Goal: Navigation & Orientation: Find specific page/section

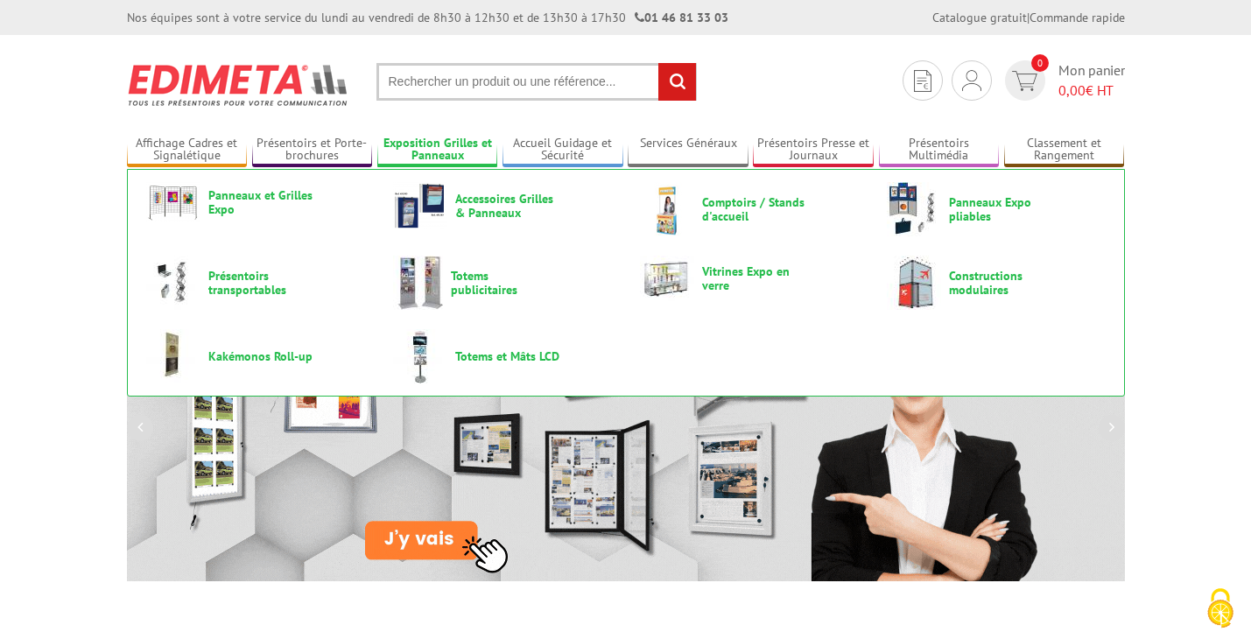
click at [459, 149] on link "Exposition Grilles et Panneaux" at bounding box center [437, 150] width 121 height 29
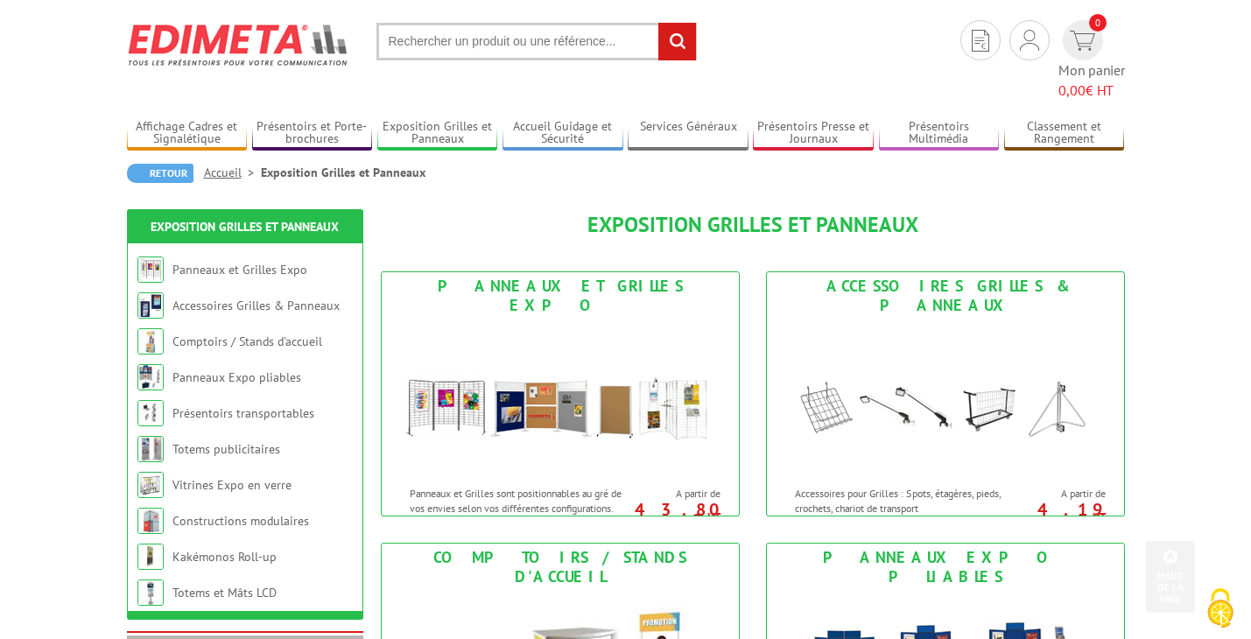
scroll to position [26, 0]
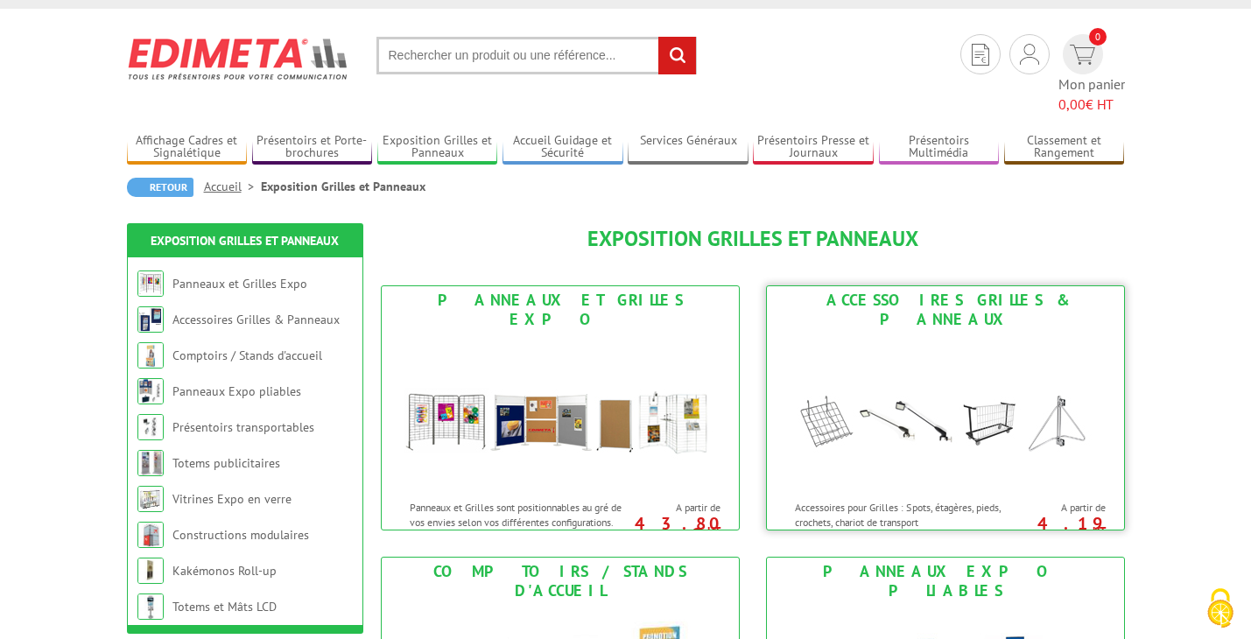
click at [829, 406] on img at bounding box center [946, 413] width 324 height 158
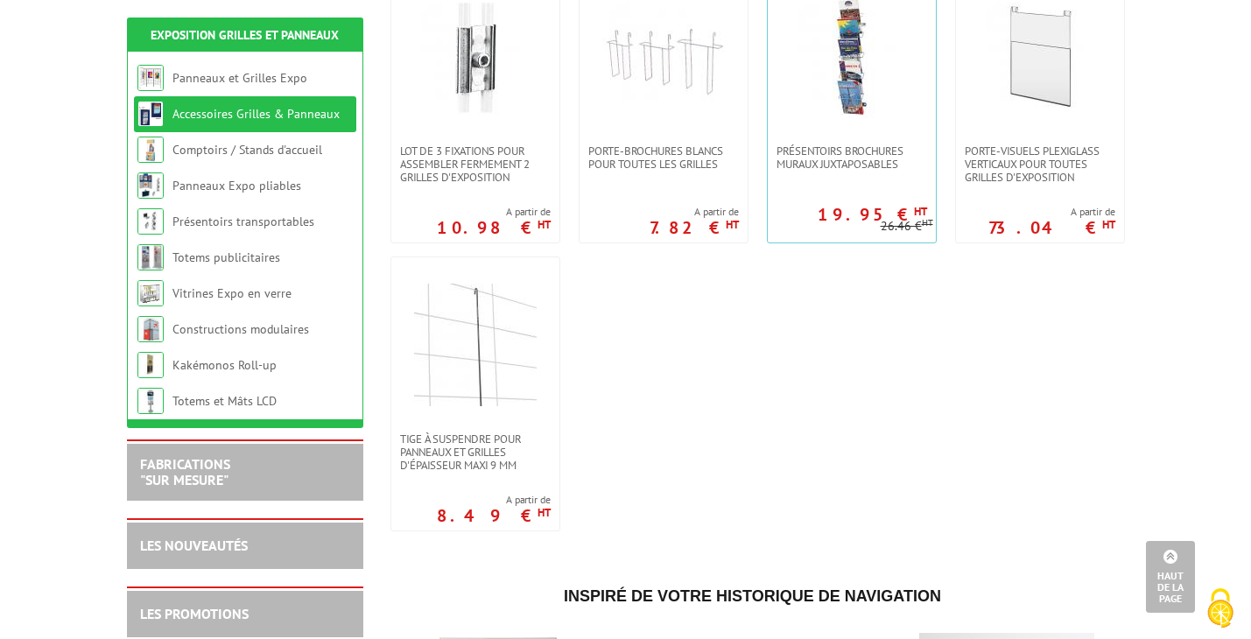
scroll to position [1245, 0]
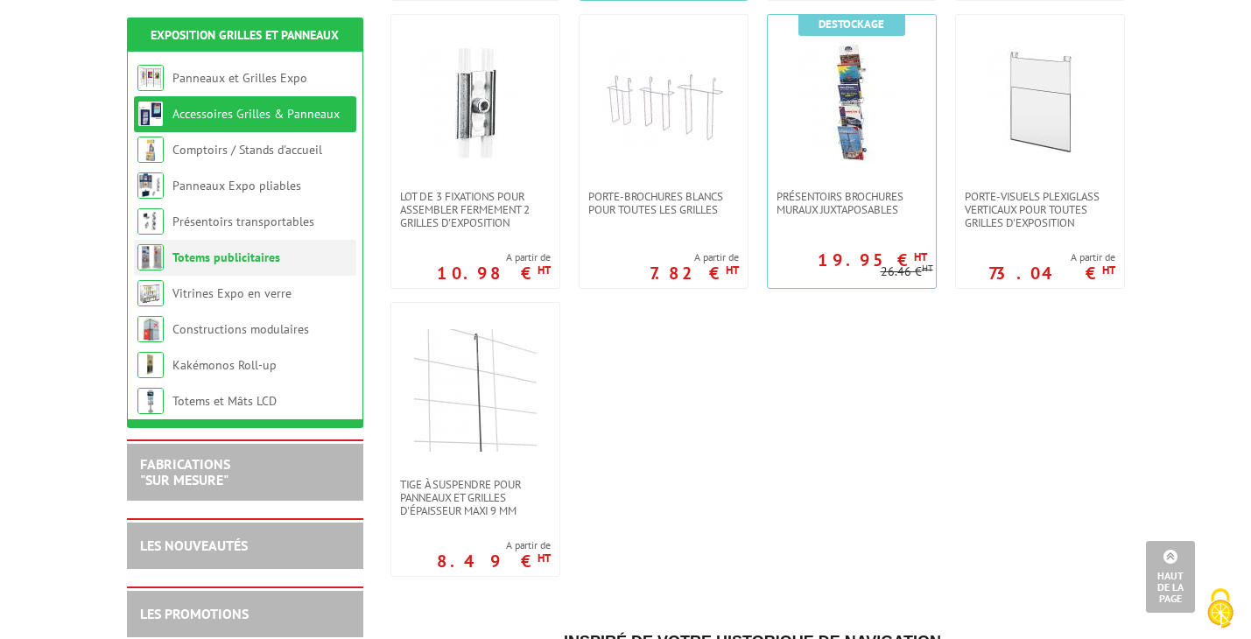
click at [250, 261] on link "Totems publicitaires" at bounding box center [226, 258] width 108 height 16
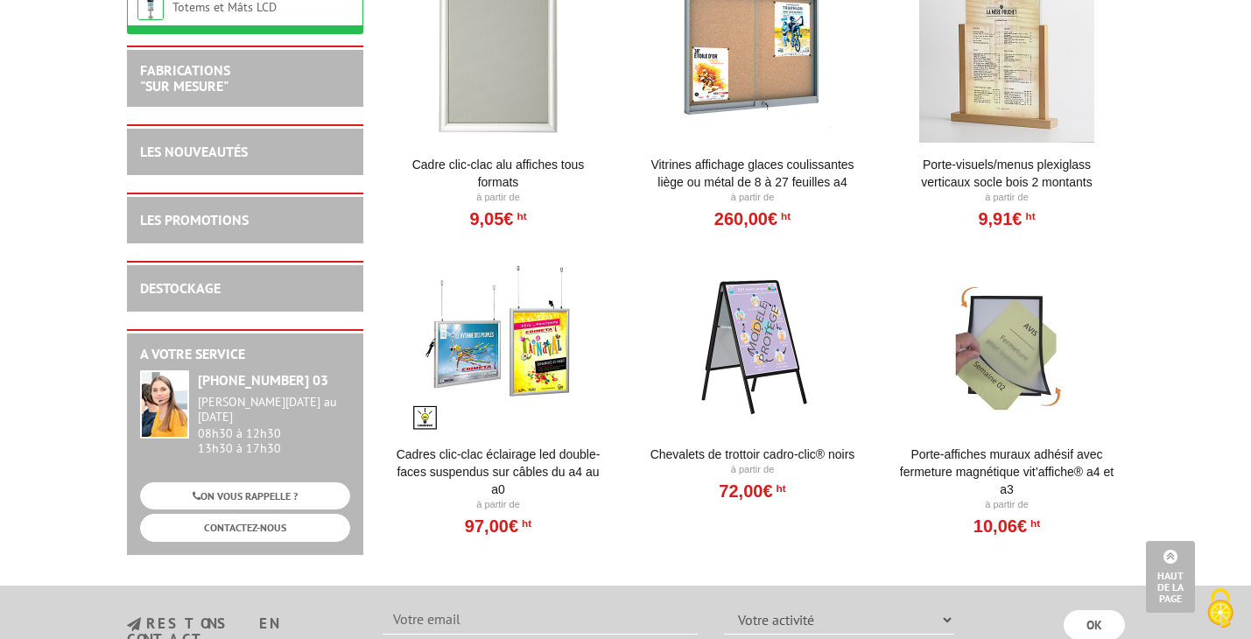
scroll to position [1401, 0]
